Goal: Navigation & Orientation: Find specific page/section

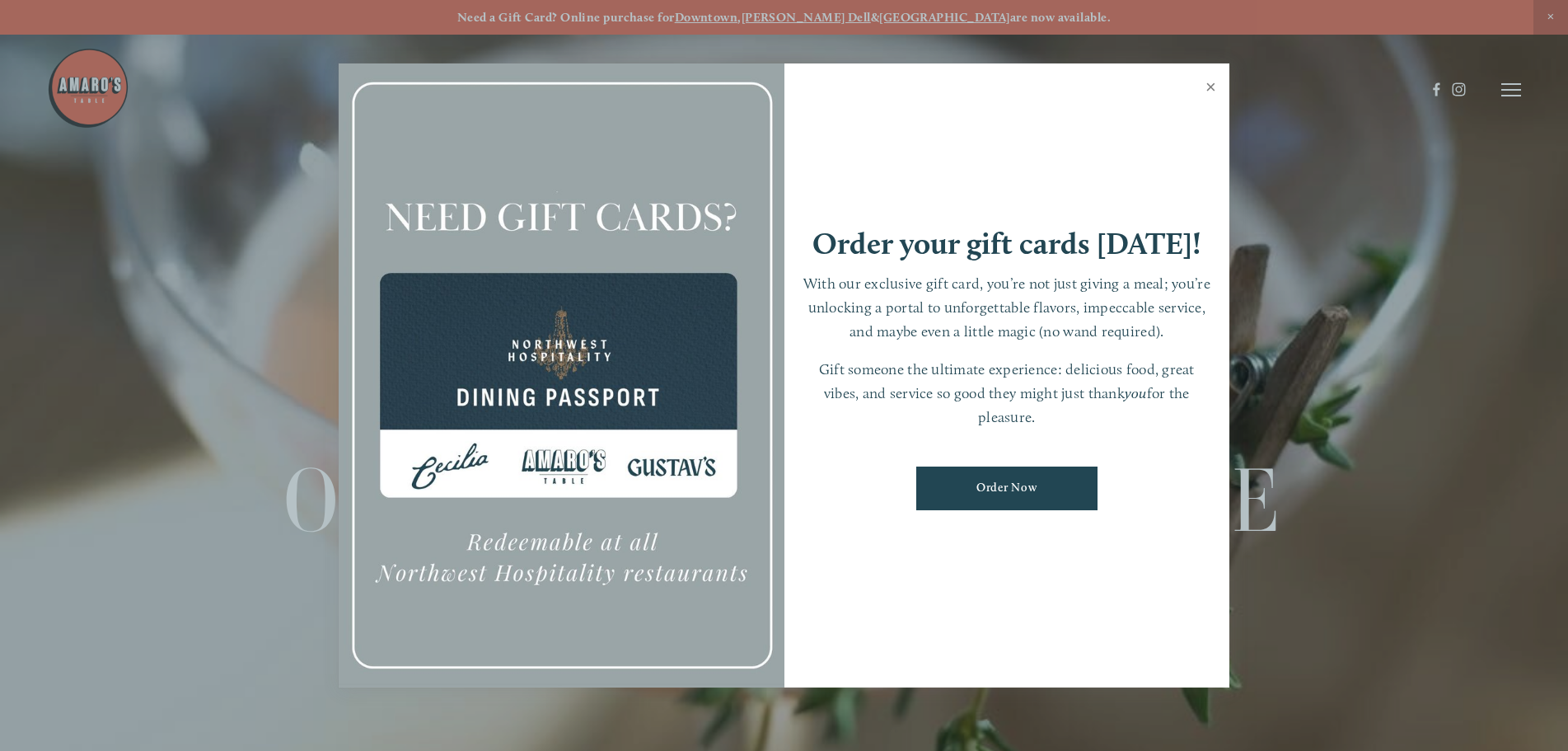
click at [1209, 89] on link "Close" at bounding box center [1211, 89] width 32 height 46
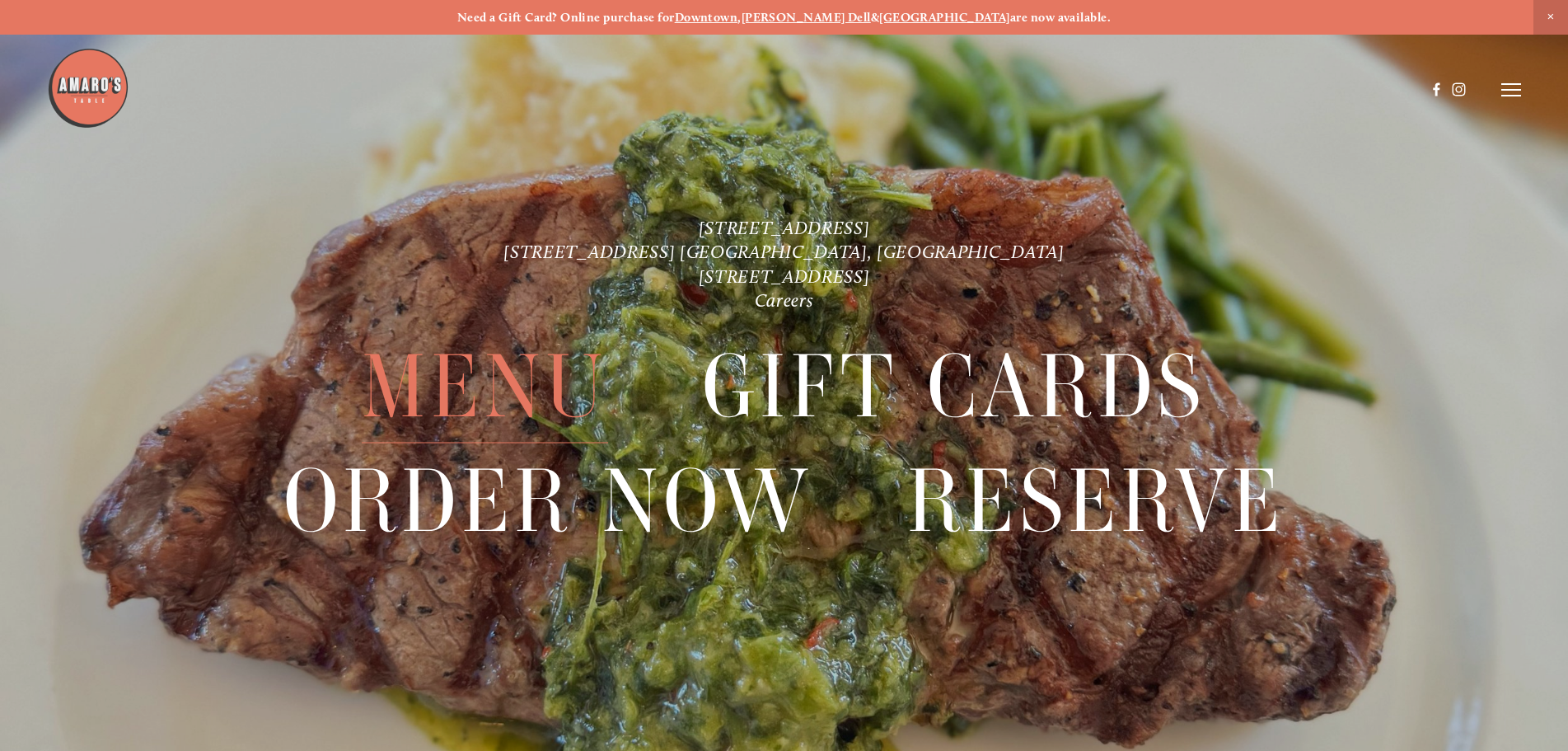
click at [536, 369] on span "Menu" at bounding box center [485, 386] width 246 height 114
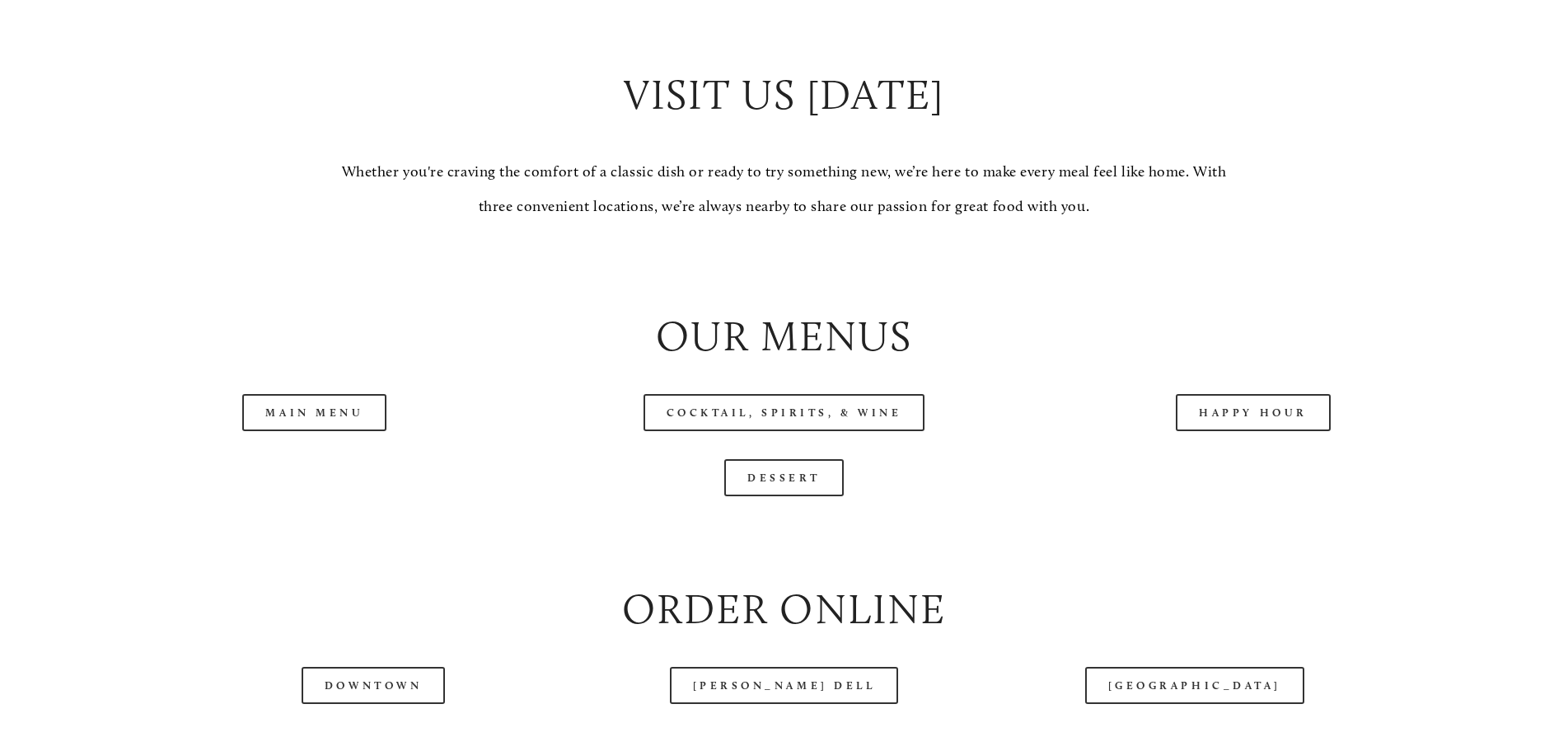
scroll to position [1650, 0]
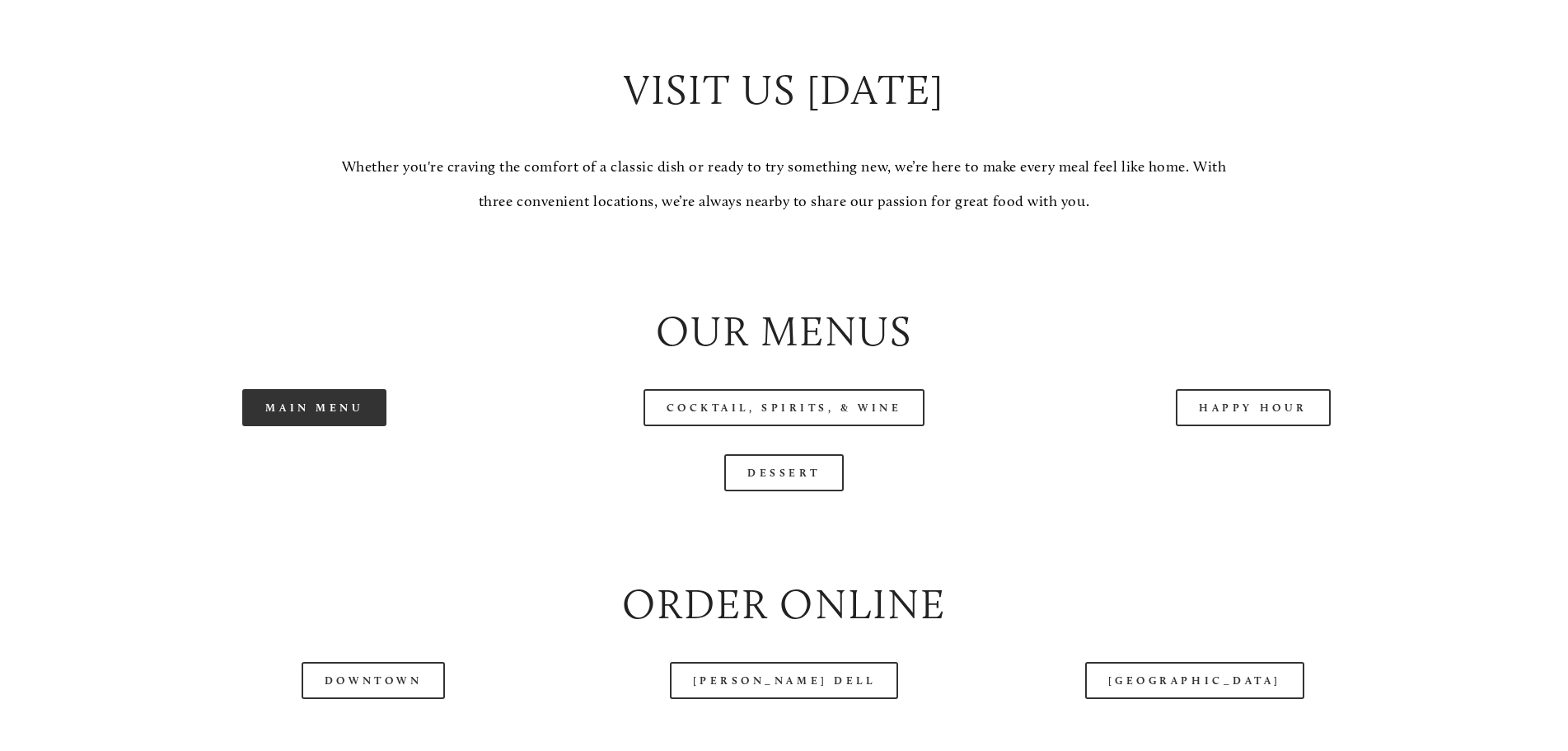
click at [333, 426] on link "Main Menu" at bounding box center [314, 407] width 145 height 37
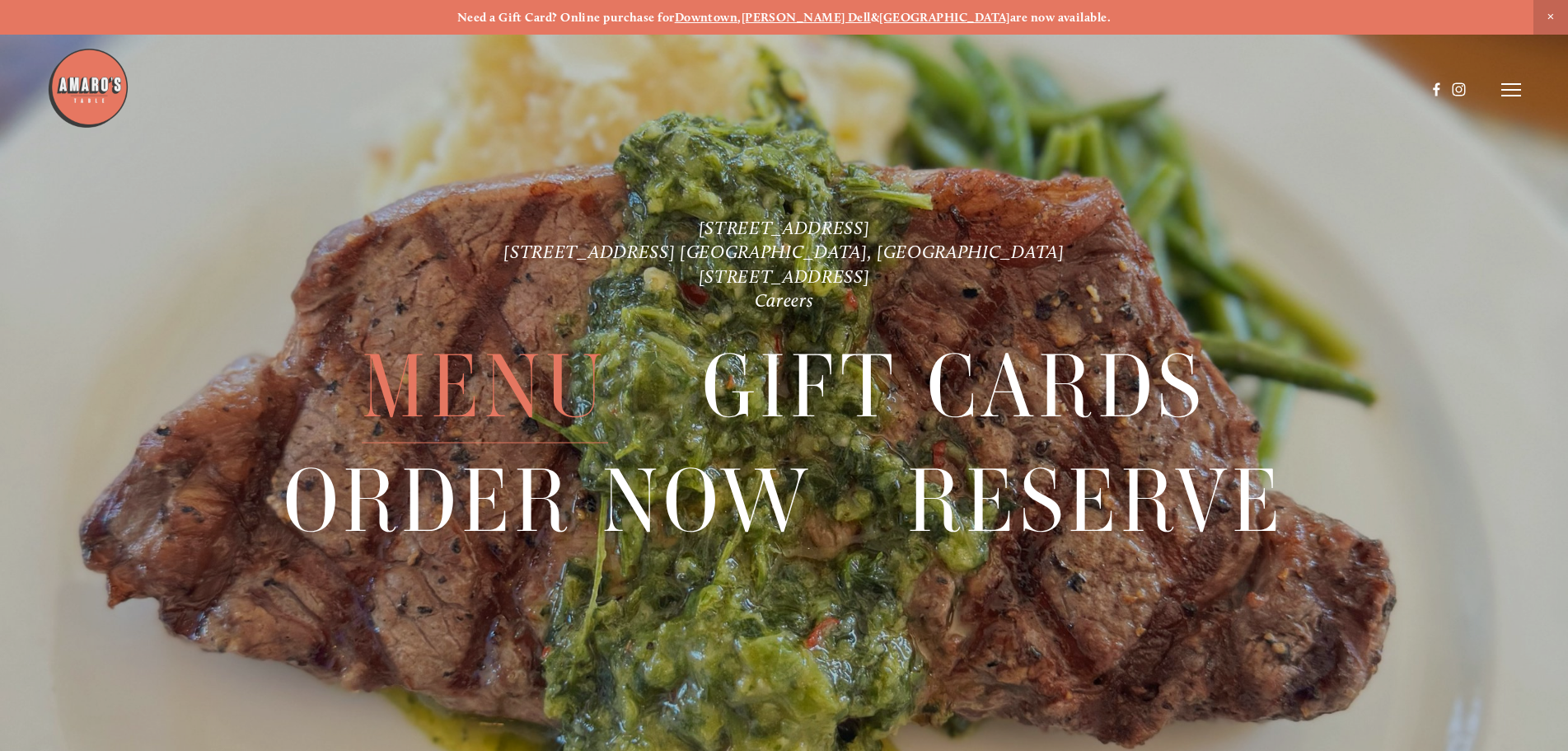
click at [476, 409] on span "Menu" at bounding box center [485, 386] width 246 height 114
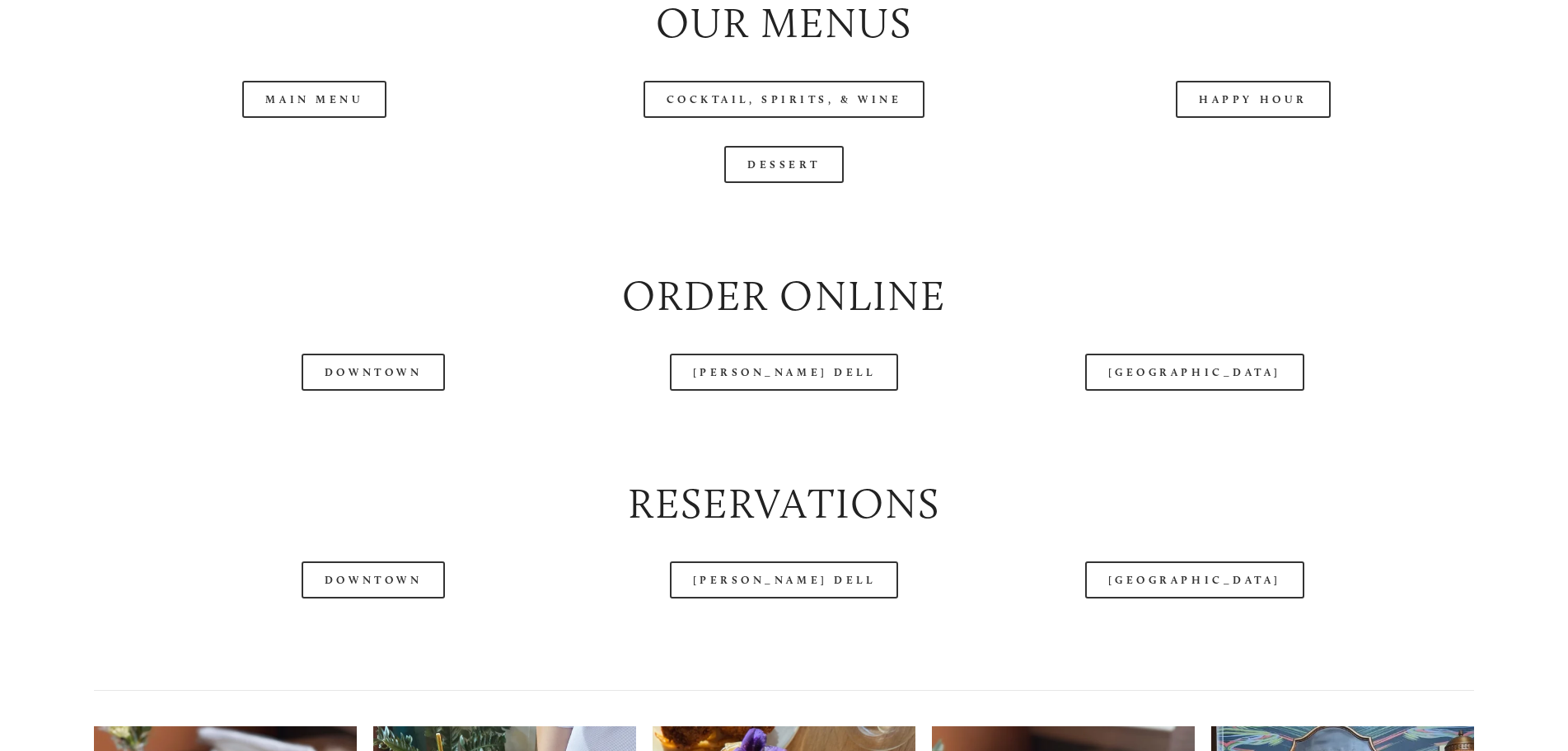
scroll to position [1958, 0]
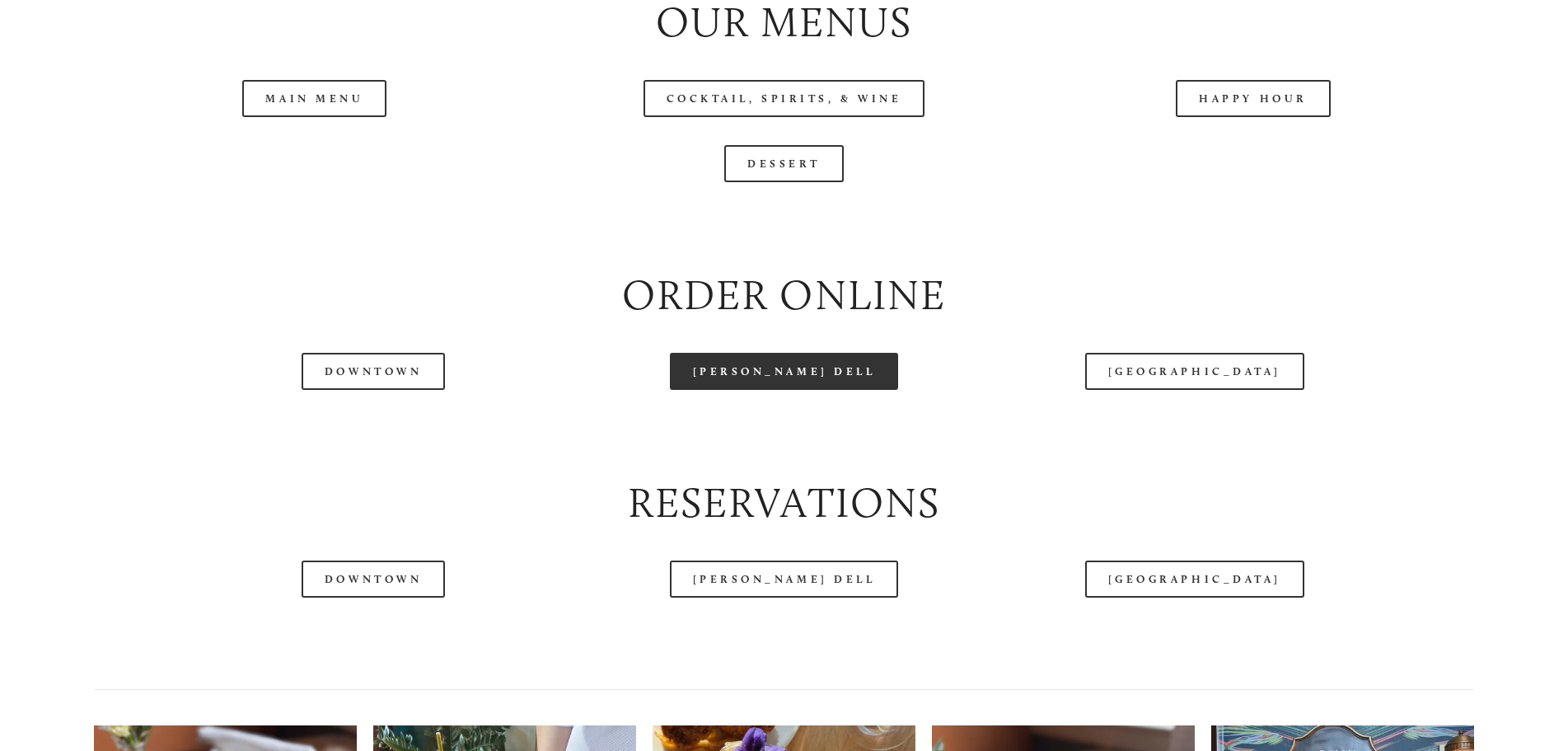
click at [765, 390] on link "[PERSON_NAME] Dell" at bounding box center [784, 371] width 230 height 37
